Goal: Task Accomplishment & Management: Complete application form

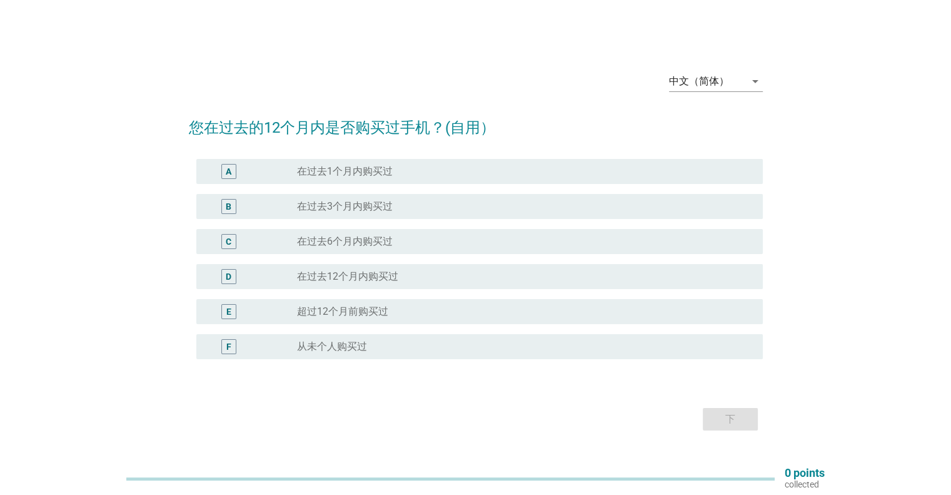
click at [362, 125] on h2 "您在过去的12个月内是否购买过手机？(自用）" at bounding box center [476, 121] width 574 height 35
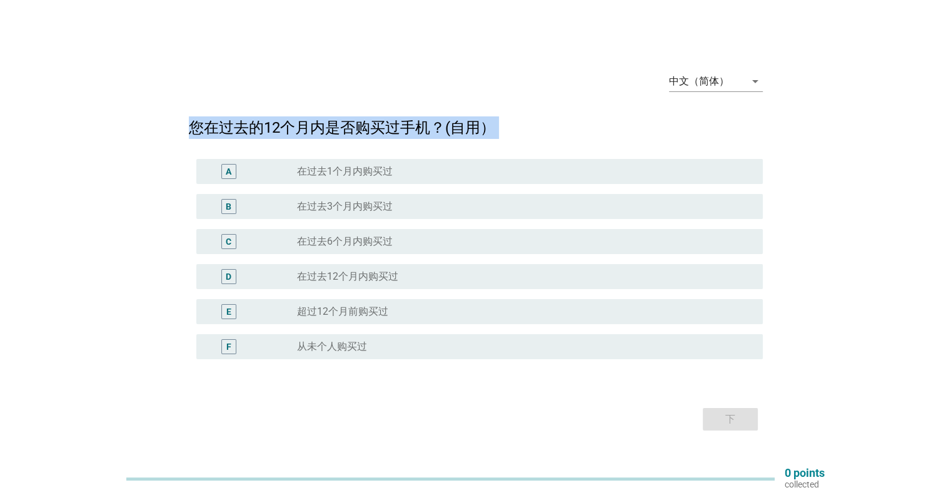
click at [362, 125] on h2 "您在过去的12个月内是否购买过手机？(自用）" at bounding box center [476, 121] width 574 height 35
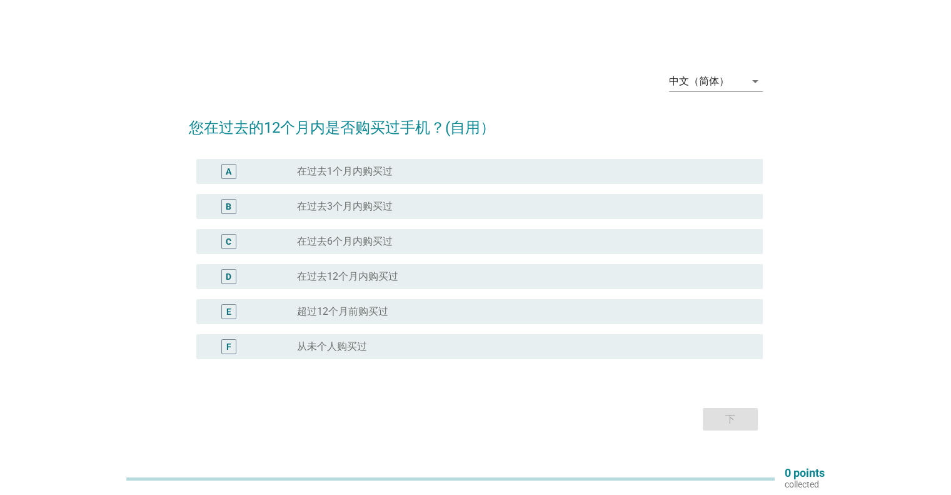
click at [354, 346] on label "从未个人购买过" at bounding box center [332, 346] width 70 height 13
